Goal: Transaction & Acquisition: Purchase product/service

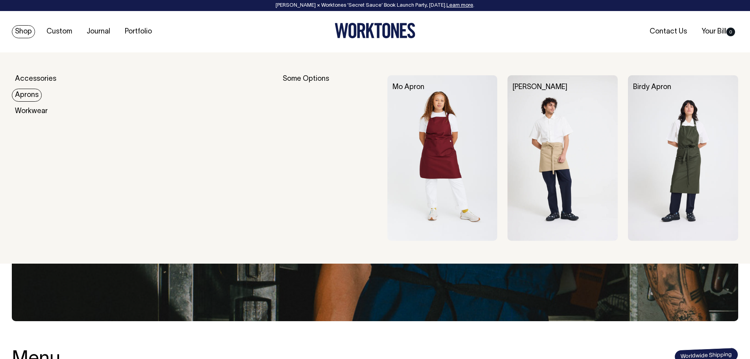
click at [30, 96] on link "Aprons" at bounding box center [27, 95] width 30 height 13
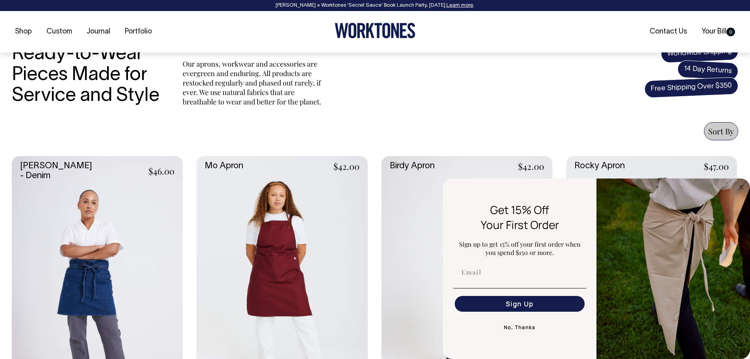
scroll to position [236, 0]
click at [526, 331] on button "No, Thanks" at bounding box center [519, 327] width 133 height 16
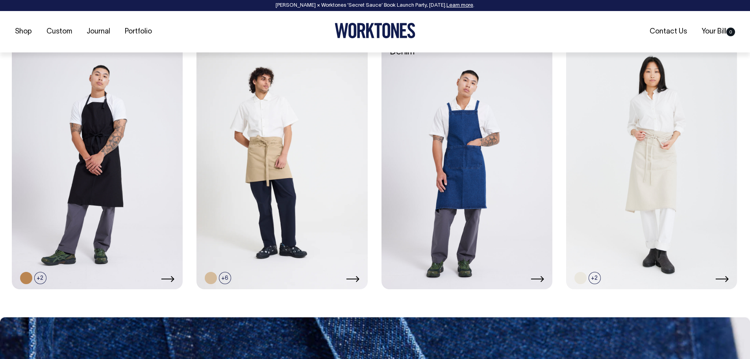
scroll to position [630, 0]
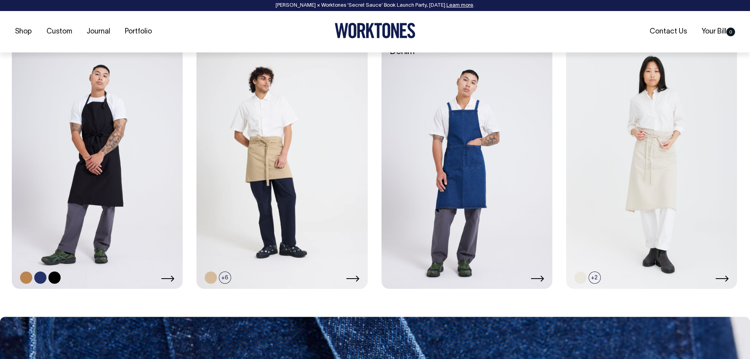
click at [24, 277] on link at bounding box center [26, 277] width 12 height 12
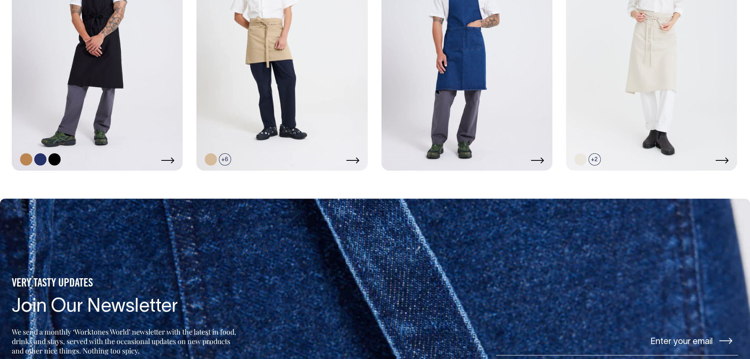
scroll to position [748, 0]
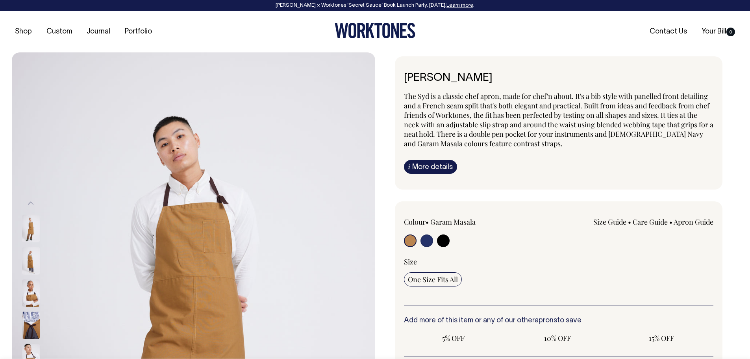
radio input "true"
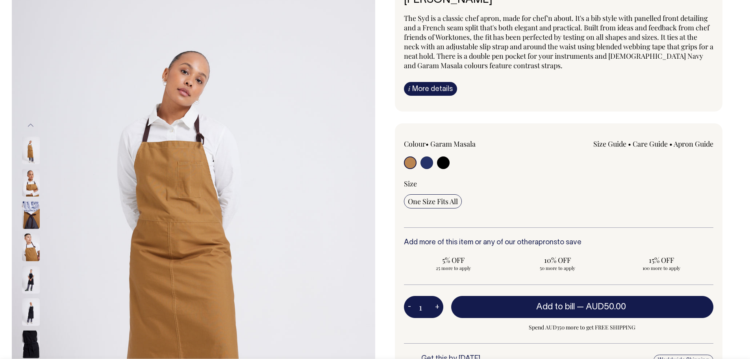
scroll to position [78, 0]
